Goal: Information Seeking & Learning: Learn about a topic

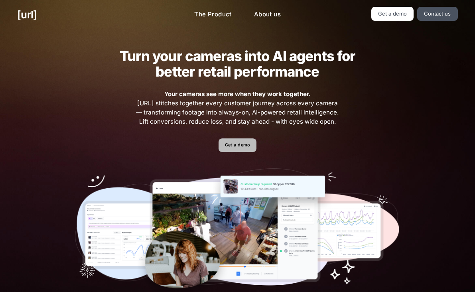
click at [242, 144] on link "Get a demo" at bounding box center [237, 145] width 38 height 14
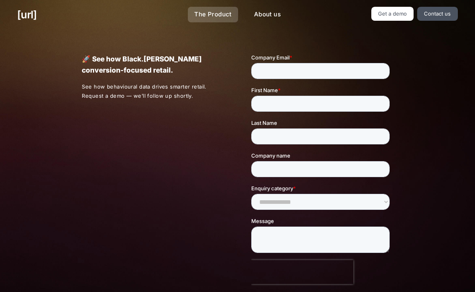
click at [214, 16] on link "The Product" at bounding box center [213, 15] width 50 height 16
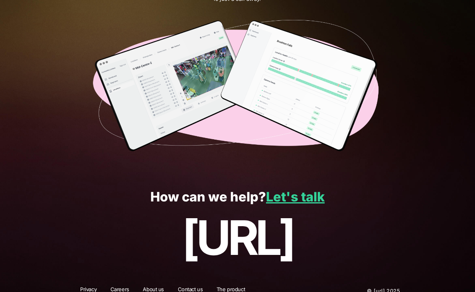
scroll to position [1399, 0]
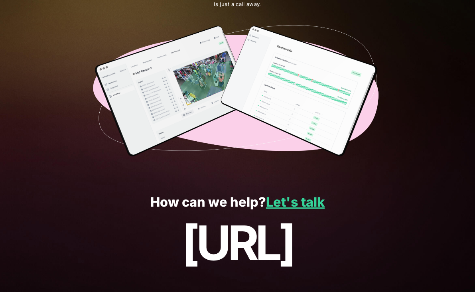
click at [225, 225] on p "[URL]" at bounding box center [237, 242] width 440 height 53
click at [226, 242] on p "[URL]" at bounding box center [237, 242] width 440 height 53
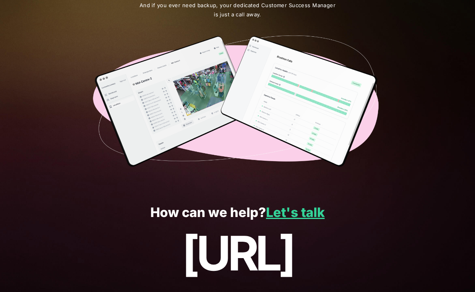
scroll to position [1291, 0]
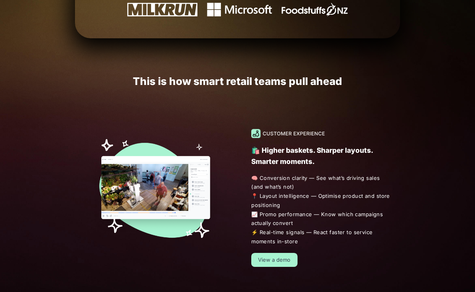
scroll to position [425, 0]
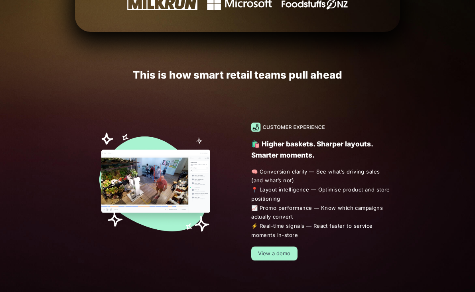
click at [269, 254] on link "View a demo" at bounding box center [274, 253] width 46 height 14
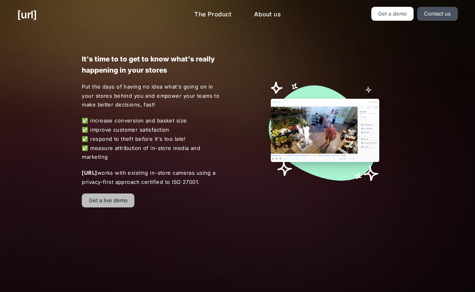
click at [111, 197] on link "Get a live demo" at bounding box center [108, 200] width 53 height 14
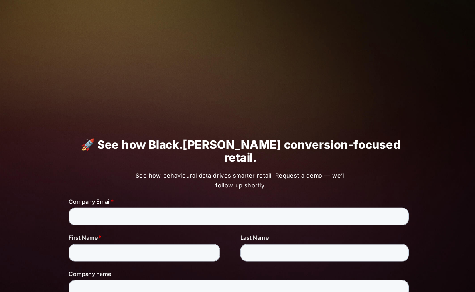
scroll to position [229, 0]
